Goal: Task Accomplishment & Management: Manage account settings

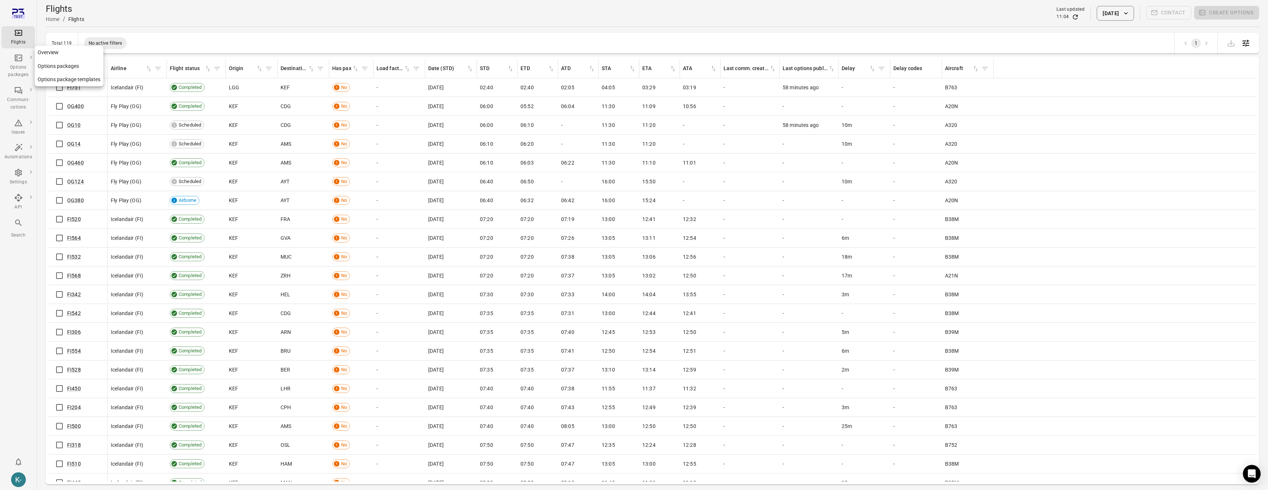
click at [72, 67] on link "Options packages" at bounding box center [69, 66] width 69 height 14
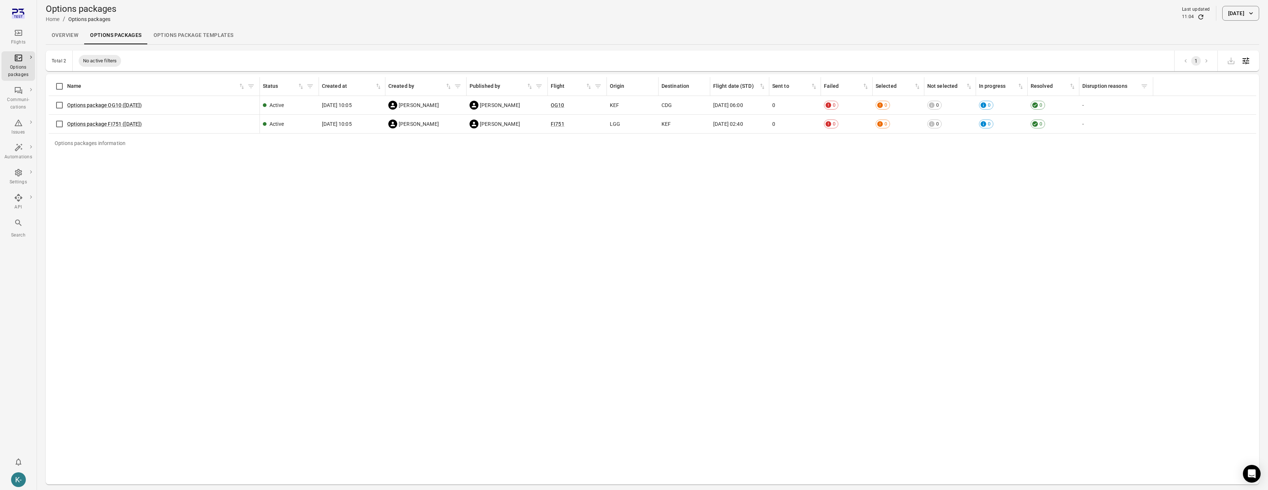
click at [1229, 16] on button "16 Sep 2025" at bounding box center [1241, 13] width 37 height 15
click at [1190, 111] on button "17" at bounding box center [1188, 111] width 13 height 13
click at [1245, 185] on button "Apply" at bounding box center [1246, 182] width 25 height 16
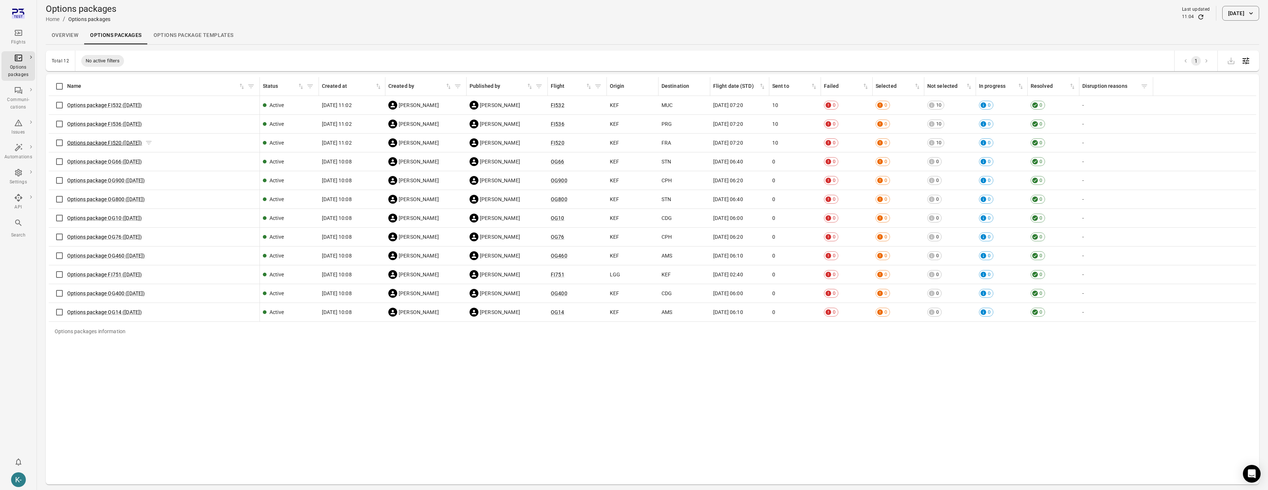
click at [104, 144] on link "Options package FI520 ([DATE])" at bounding box center [104, 143] width 75 height 6
click at [113, 124] on link "Options package FI536 (17 Sep)" at bounding box center [104, 124] width 75 height 6
click at [116, 104] on link "Options package FI532 (17 Sep)" at bounding box center [104, 105] width 75 height 6
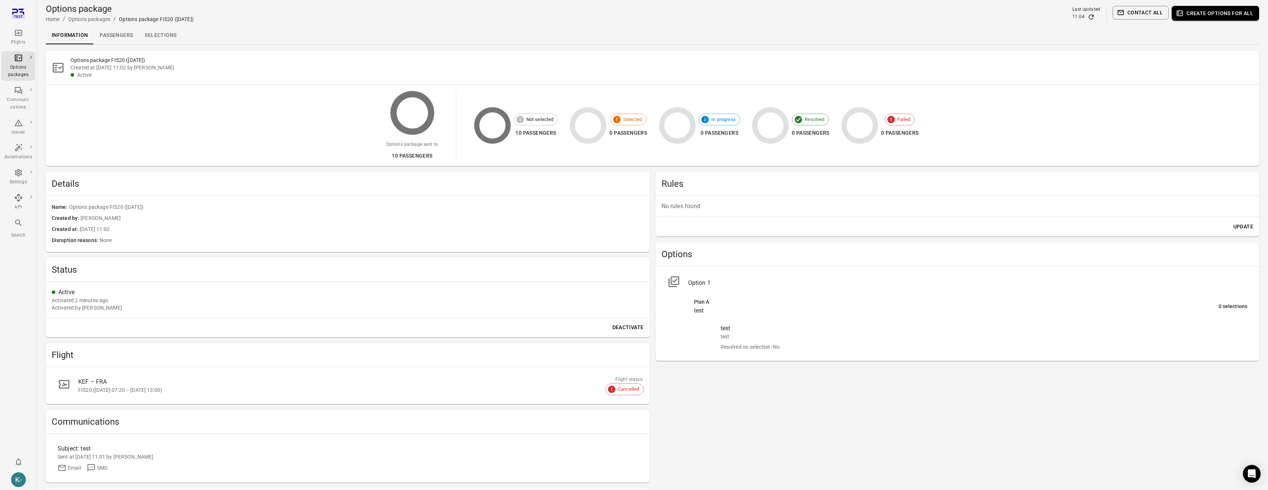
click at [121, 35] on link "Passengers" at bounding box center [116, 36] width 45 height 18
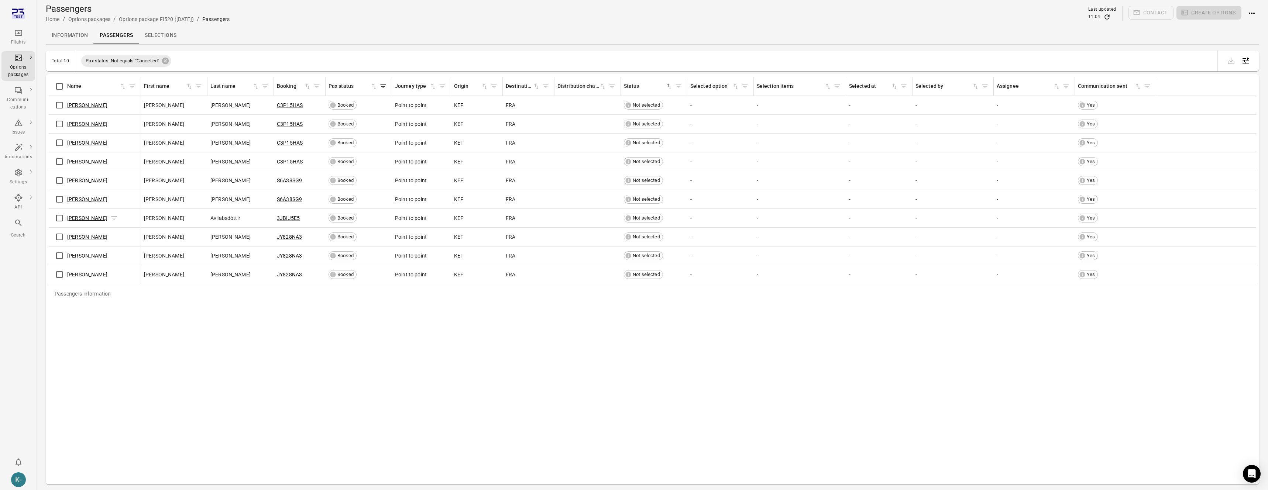
click at [94, 218] on link "[PERSON_NAME]" at bounding box center [87, 218] width 40 height 6
